Goal: Information Seeking & Learning: Find specific fact

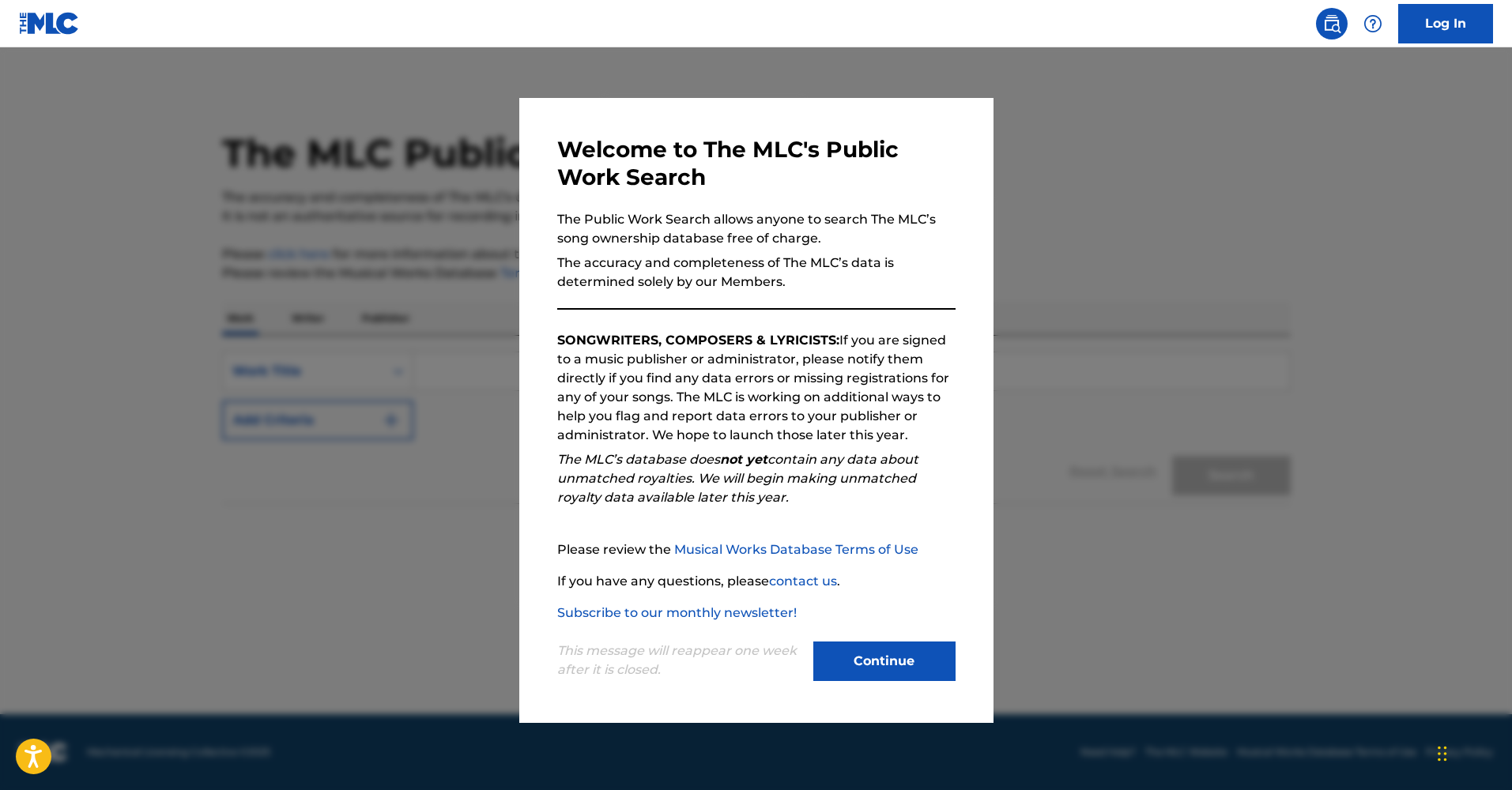
click at [857, 677] on button "Continue" at bounding box center [884, 661] width 142 height 40
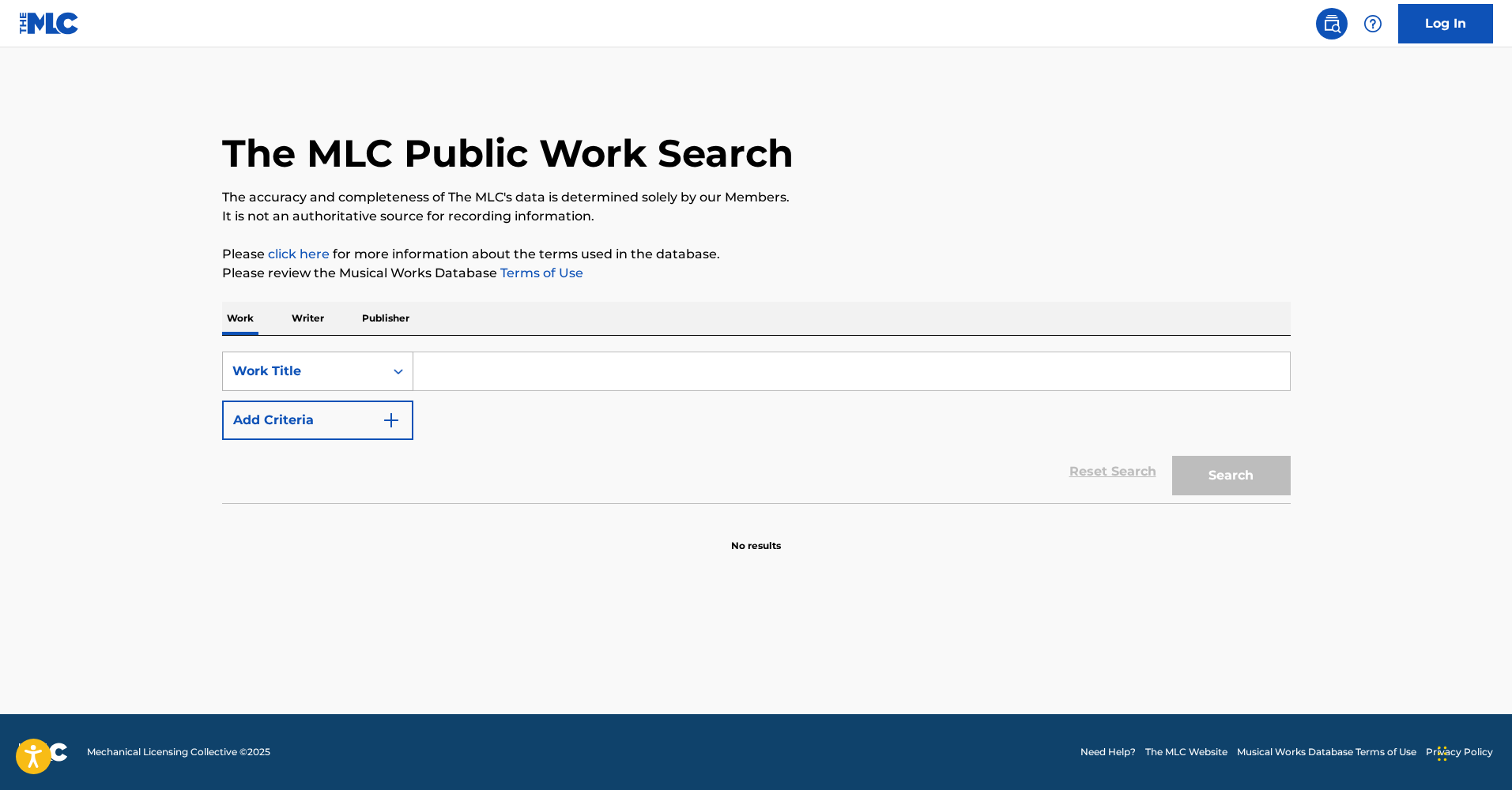
click at [369, 376] on div "Work Title" at bounding box center [304, 371] width 142 height 19
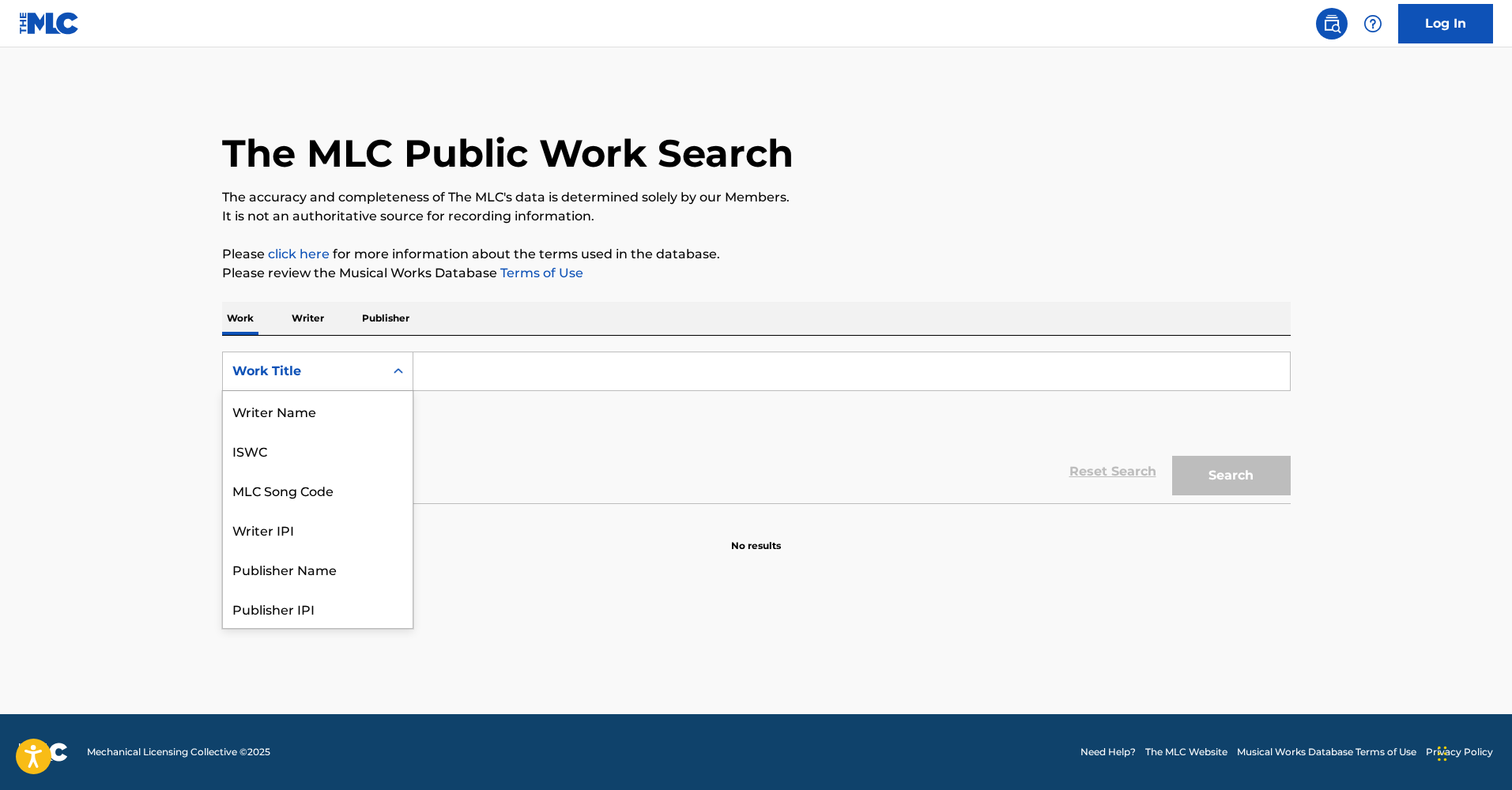
scroll to position [79, 0]
click at [326, 444] on div "Writer IPI" at bounding box center [318, 450] width 190 height 40
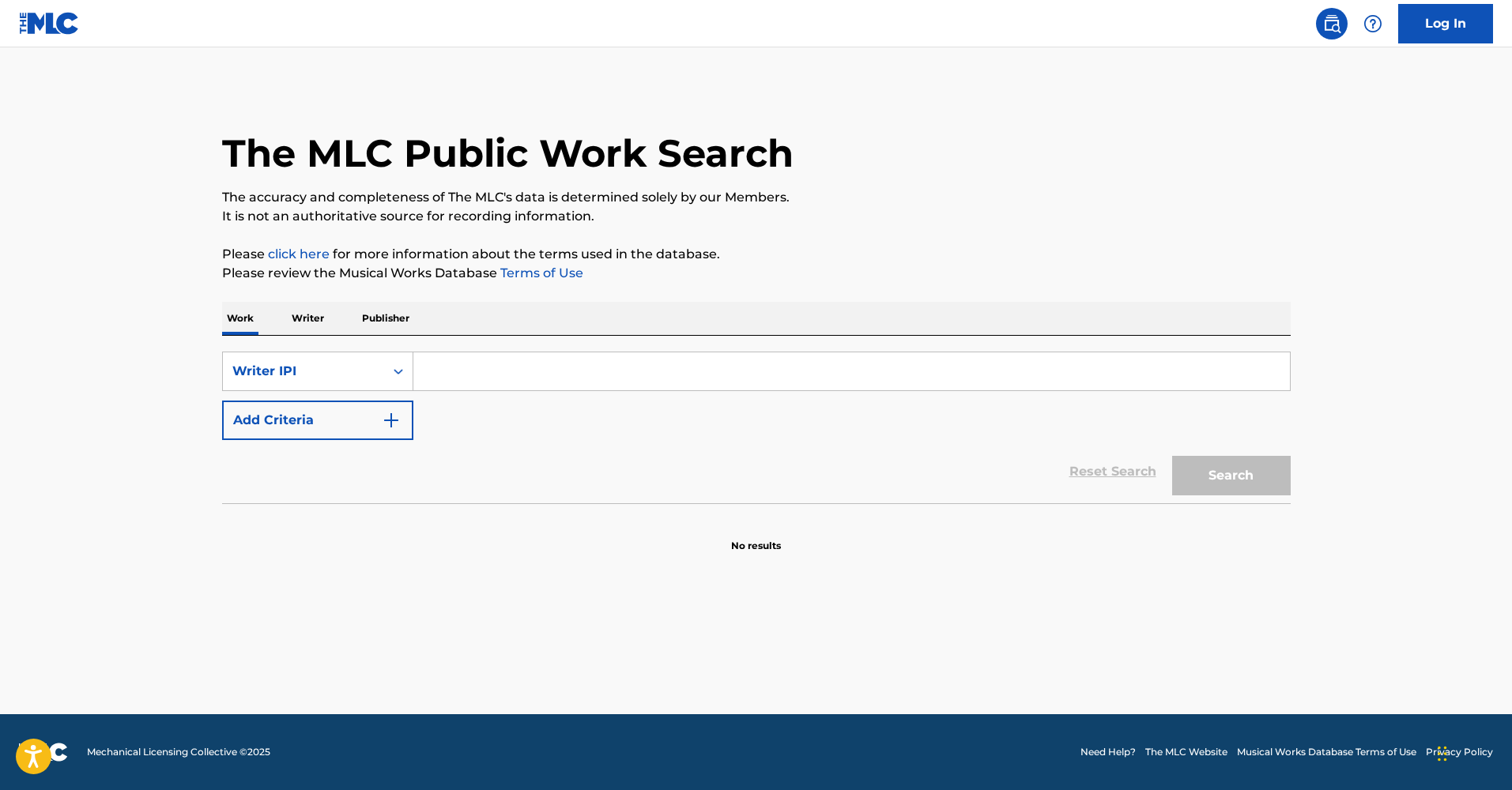
click at [528, 376] on input "Search Form" at bounding box center [851, 371] width 877 height 38
type input "[PERSON_NAME]"
click at [1230, 476] on button "Search" at bounding box center [1231, 476] width 119 height 40
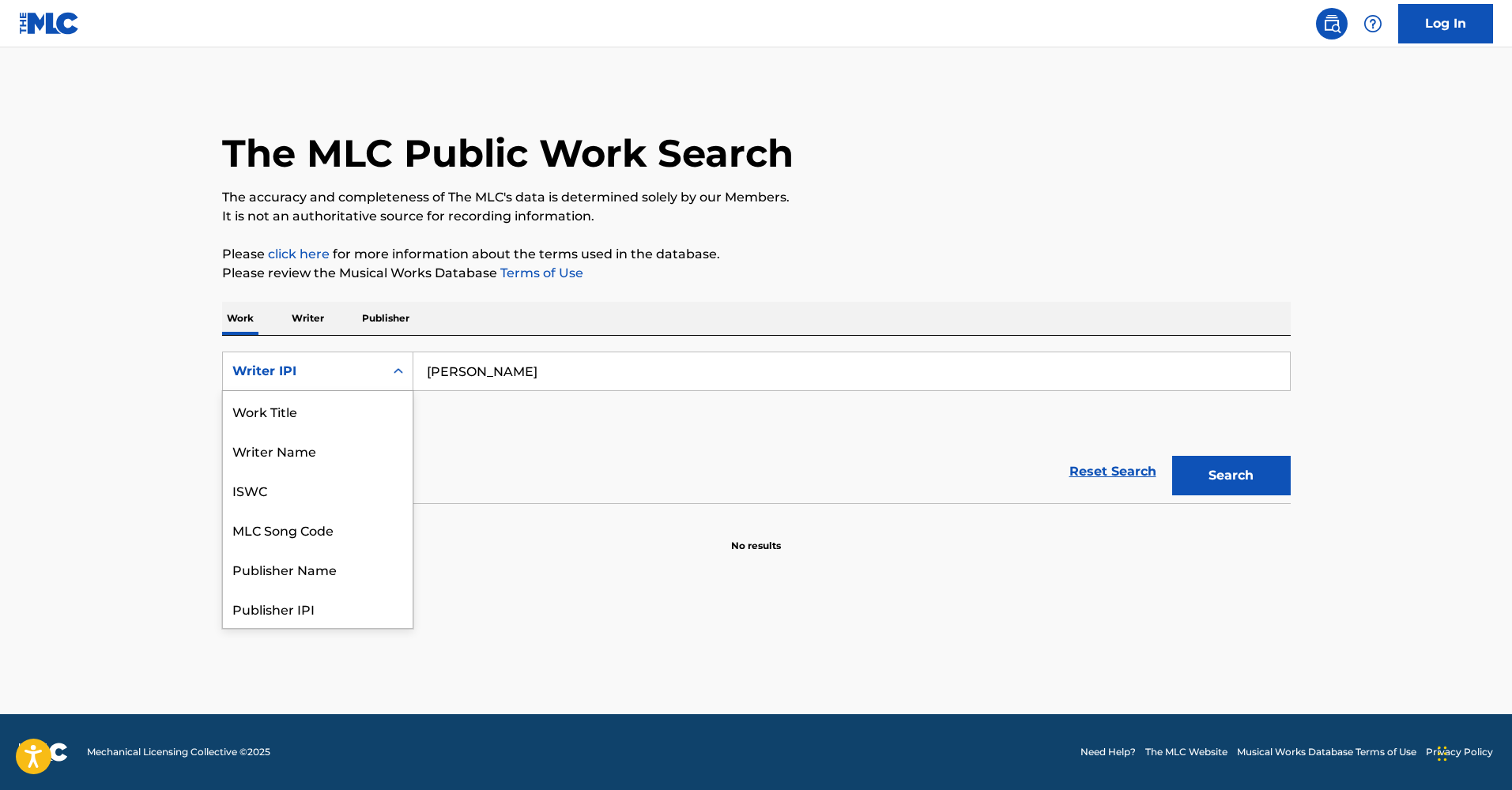
click at [346, 383] on div "Writer IPI" at bounding box center [304, 370] width 161 height 30
click at [311, 324] on p "Writer" at bounding box center [307, 318] width 42 height 33
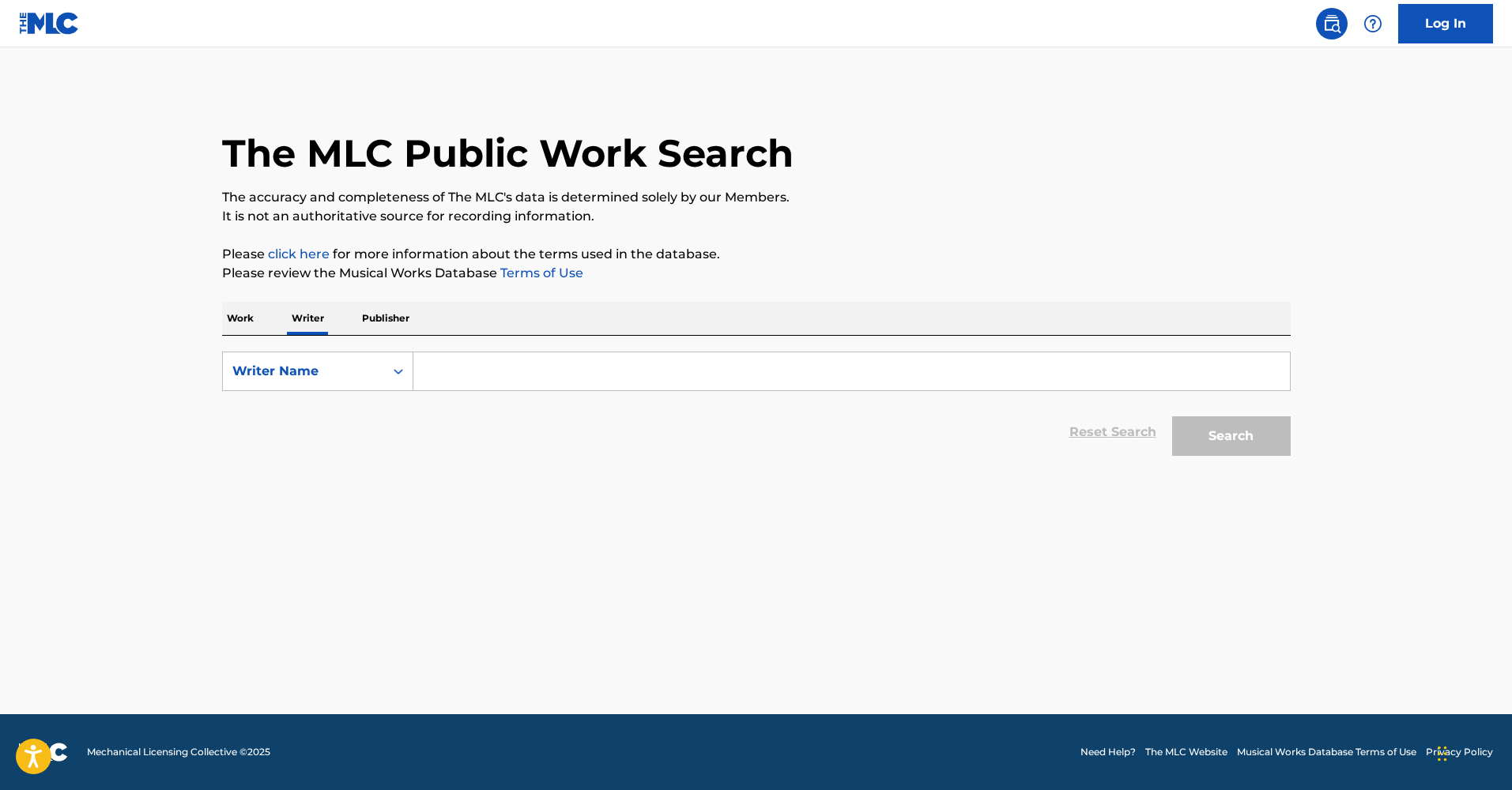
click at [450, 365] on input "Search Form" at bounding box center [851, 371] width 877 height 38
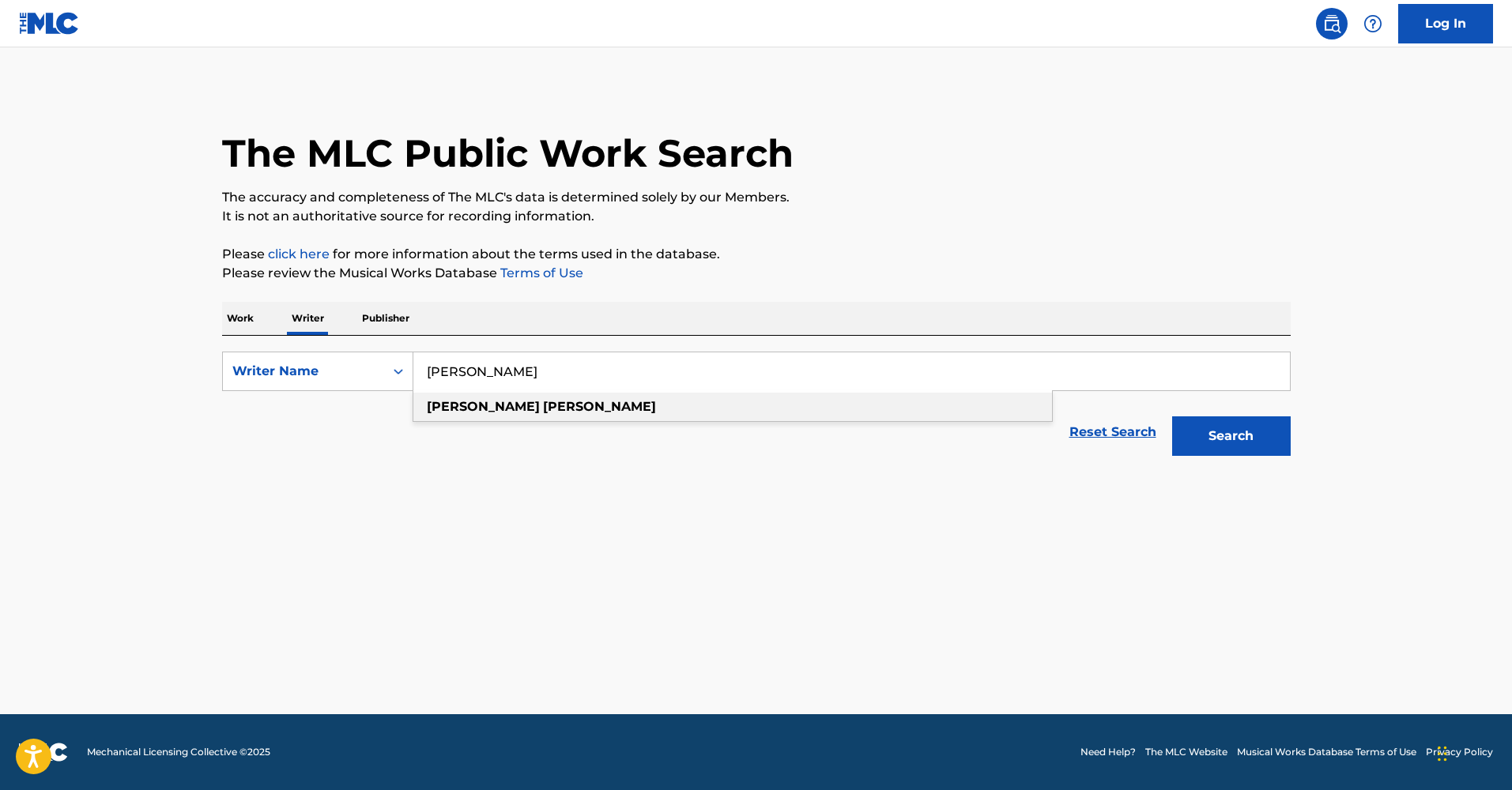
type input "lydia stanley"
click at [454, 414] on div "lydia stanley" at bounding box center [732, 407] width 639 height 29
click at [1255, 427] on button "Search" at bounding box center [1231, 436] width 119 height 40
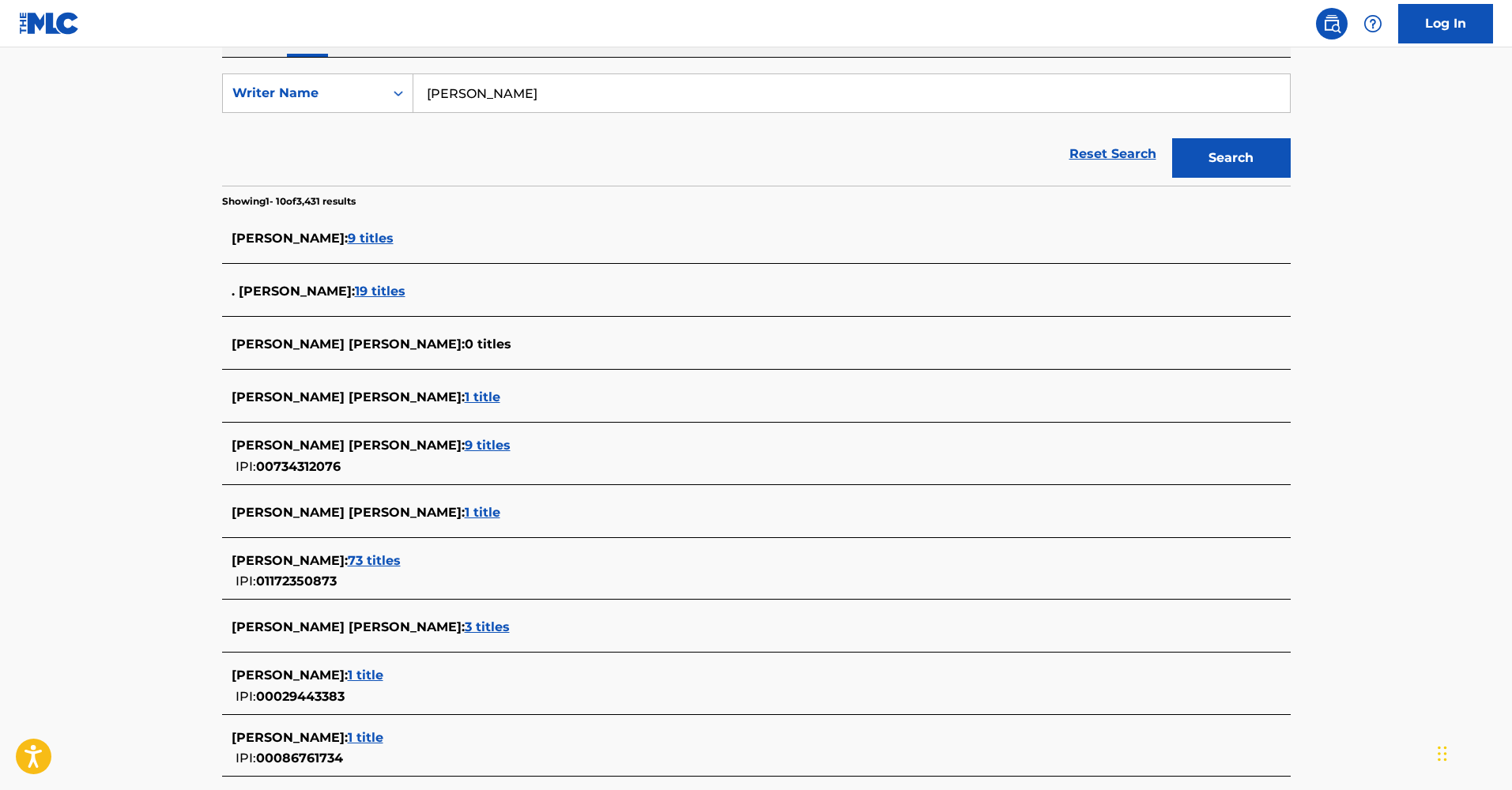
scroll to position [376, 0]
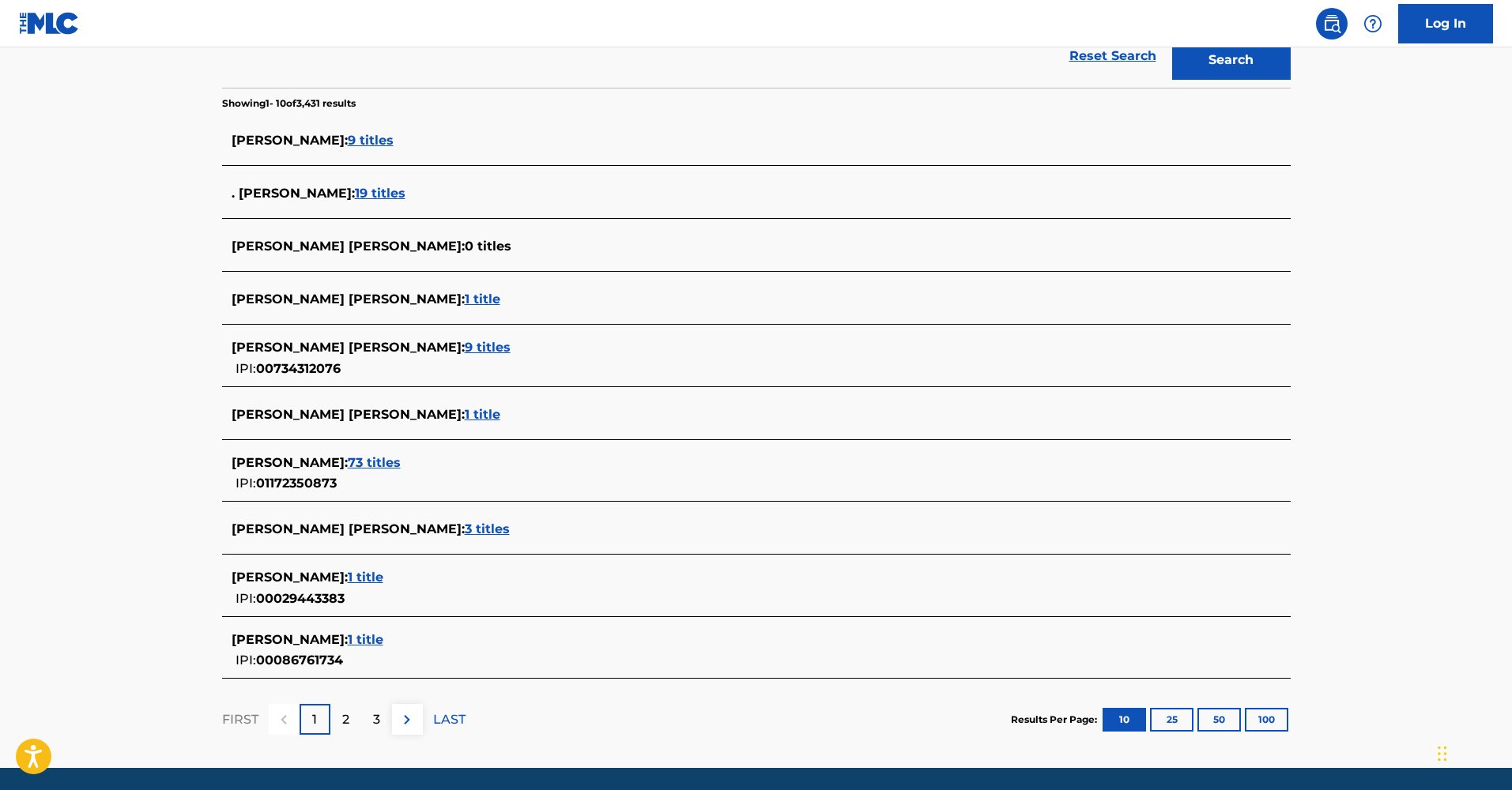
click at [368, 145] on span "9 titles" at bounding box center [371, 141] width 46 height 15
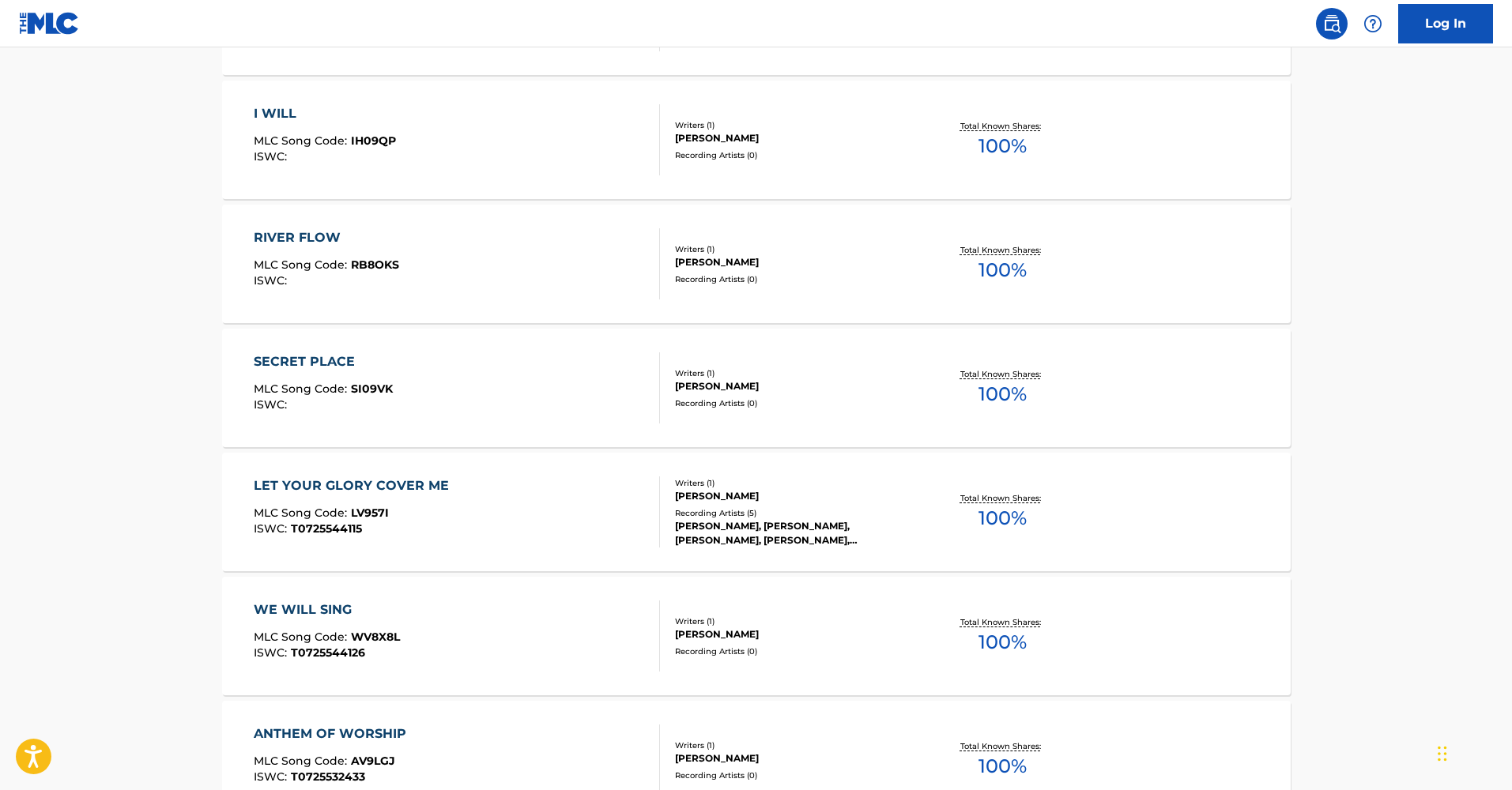
scroll to position [831, 0]
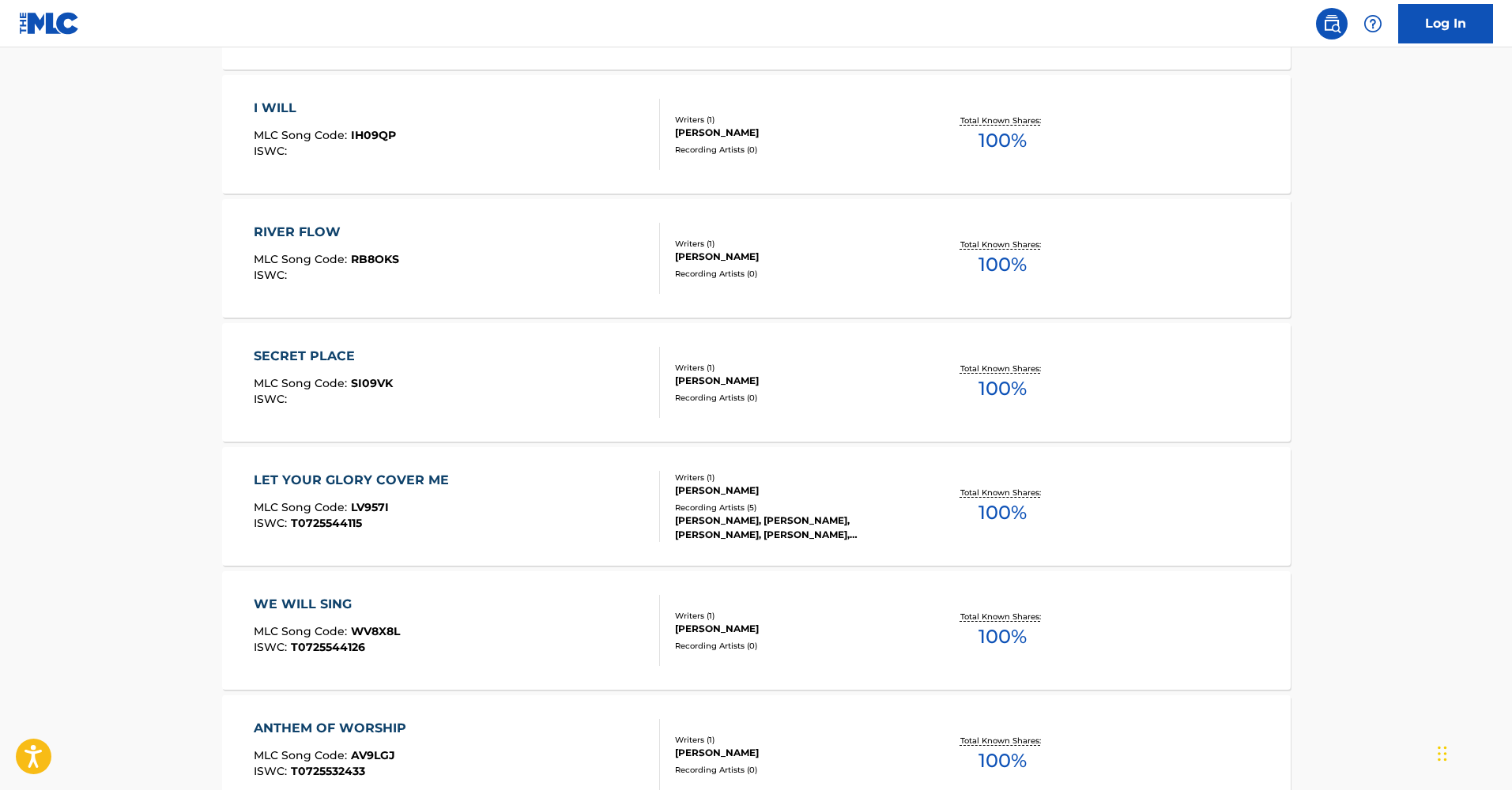
click at [360, 484] on div "LET YOUR GLORY COVER ME" at bounding box center [355, 480] width 204 height 19
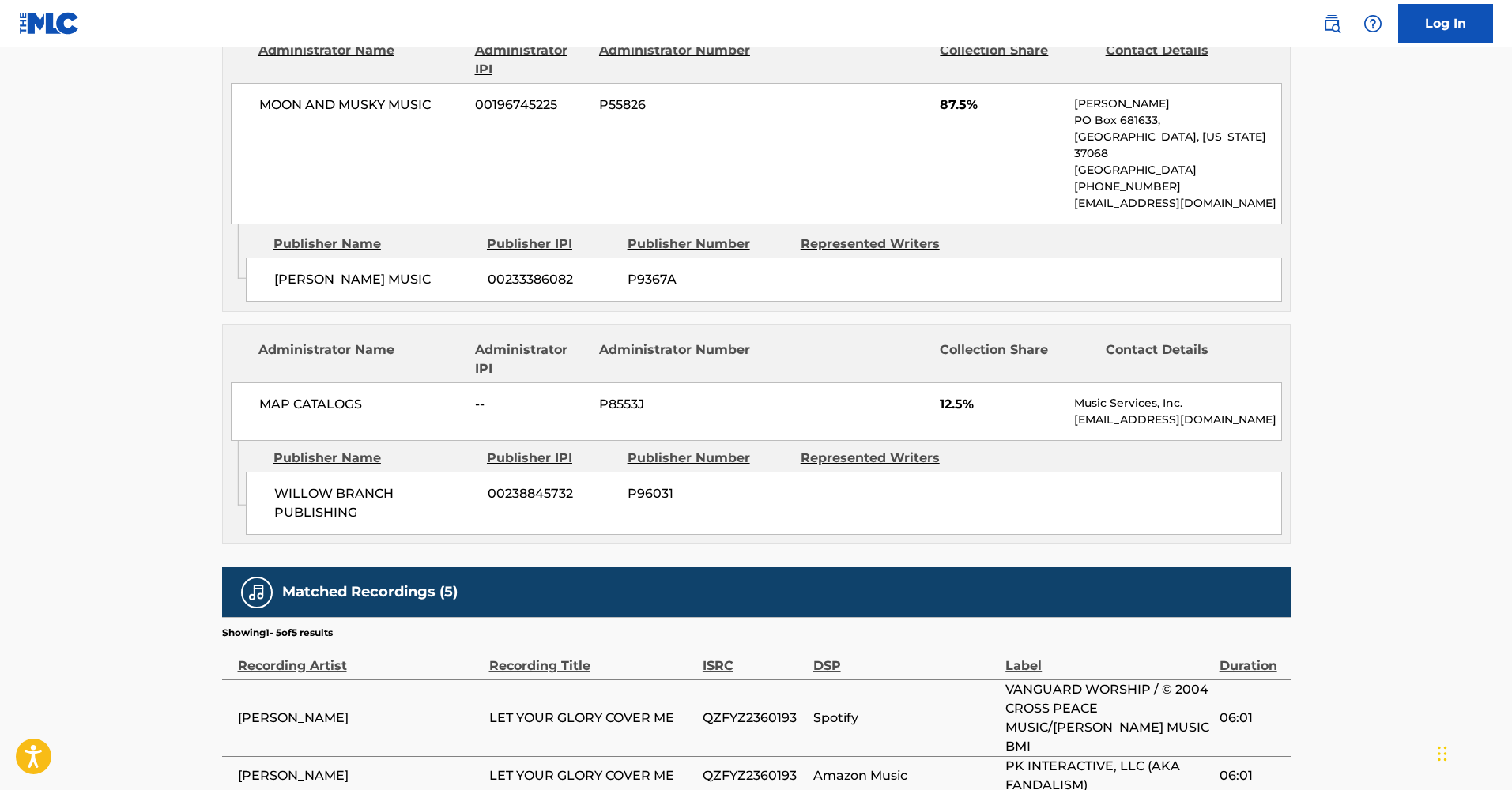
scroll to position [773, 0]
